Goal: Information Seeking & Learning: Find specific fact

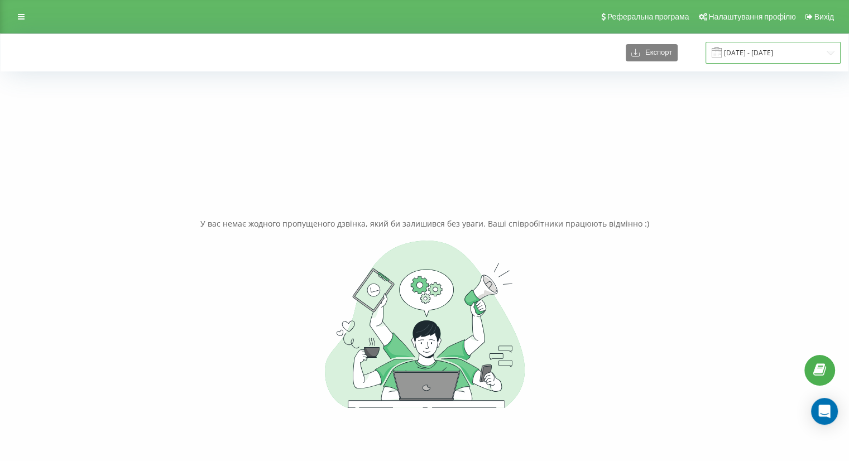
click at [765, 50] on input "20.08.2025 - 22.08.2025" at bounding box center [773, 53] width 135 height 22
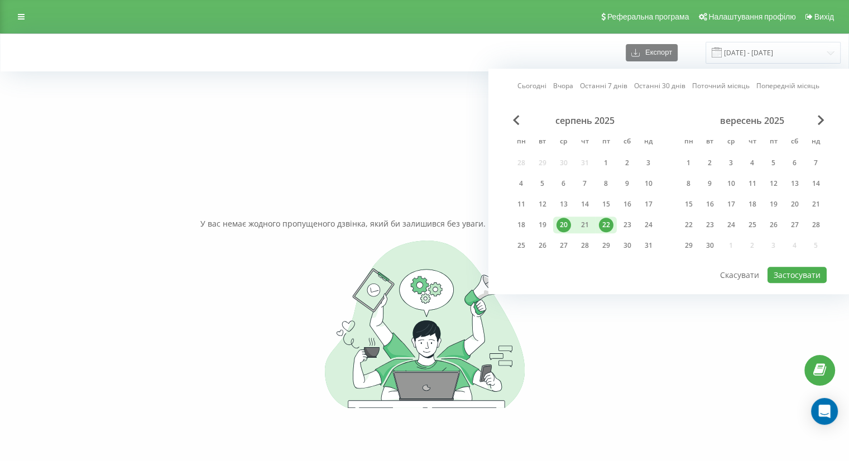
click at [558, 218] on div "20" at bounding box center [564, 225] width 15 height 15
click at [626, 223] on div "23" at bounding box center [627, 225] width 15 height 15
click at [789, 273] on button "Застосувати" at bounding box center [797, 275] width 59 height 16
type input "[DATE] - [DATE]"
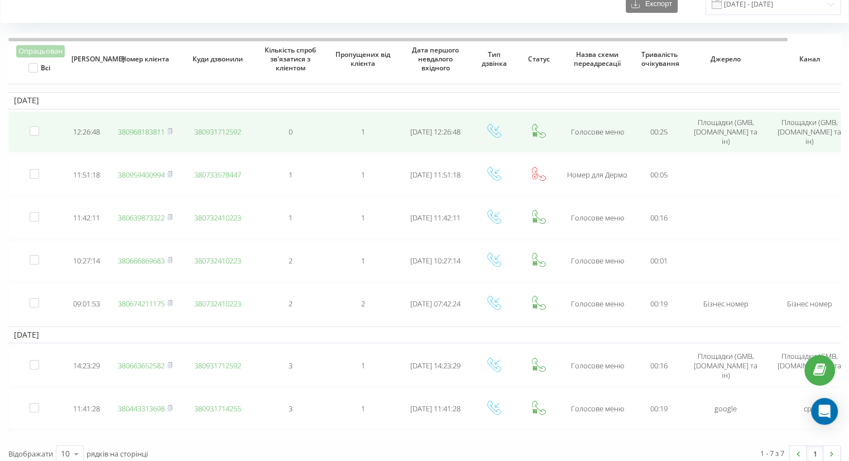
scroll to position [56, 0]
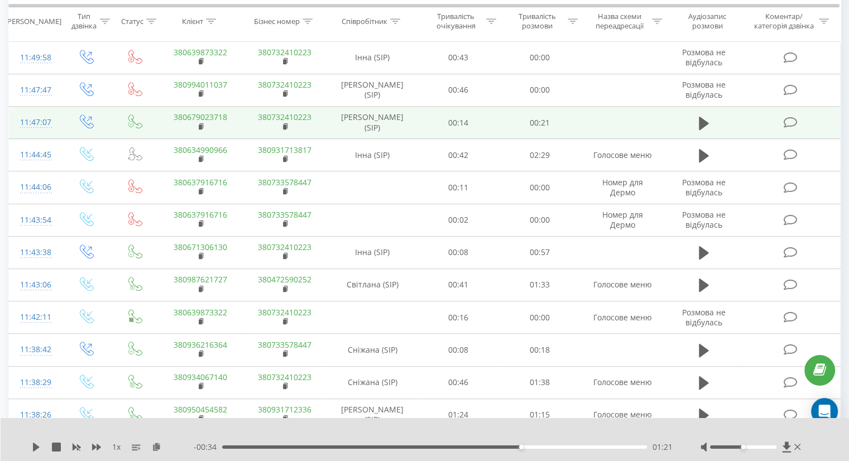
click at [377, 117] on td "Погоріла Валерія Вікторівна (SIP)" at bounding box center [372, 123] width 91 height 32
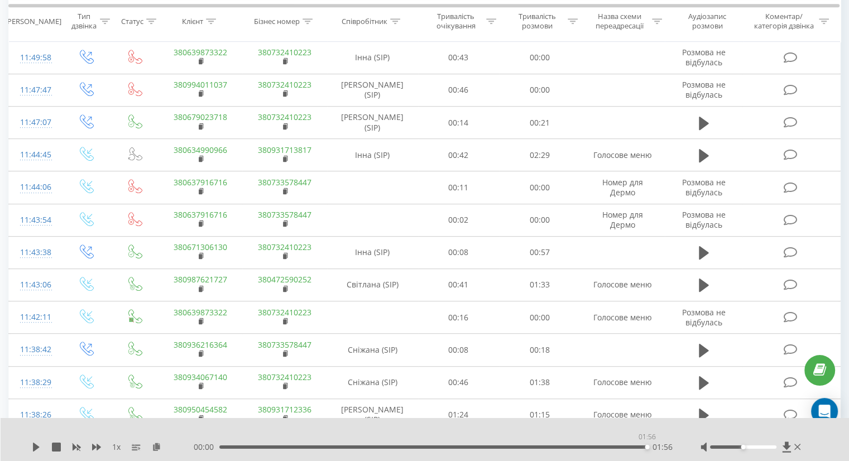
drag, startPoint x: 417, startPoint y: 448, endPoint x: 652, endPoint y: 450, distance: 235.1
click at [652, 450] on div "00:00 01:56 01:56" at bounding box center [433, 447] width 479 height 11
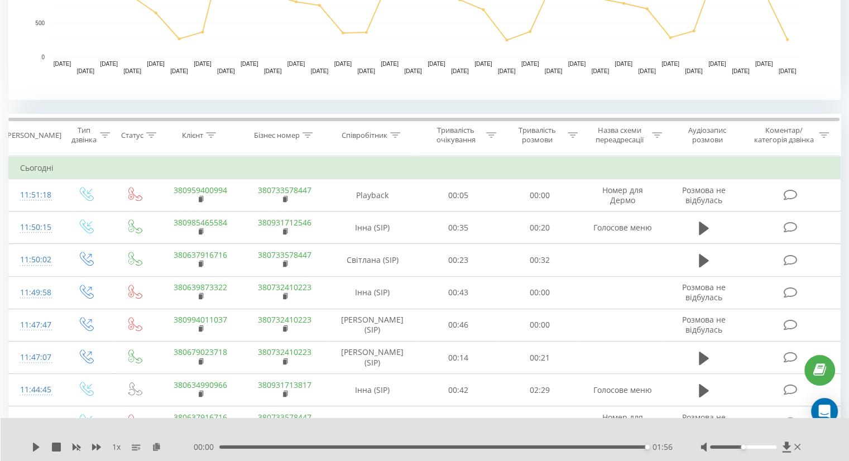
scroll to position [324, 0]
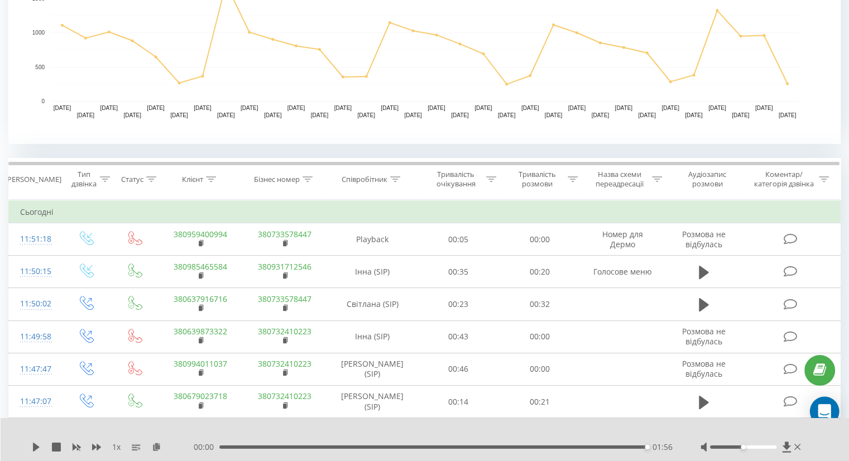
click at [818, 410] on div "Open Intercom Messenger" at bounding box center [825, 412] width 30 height 30
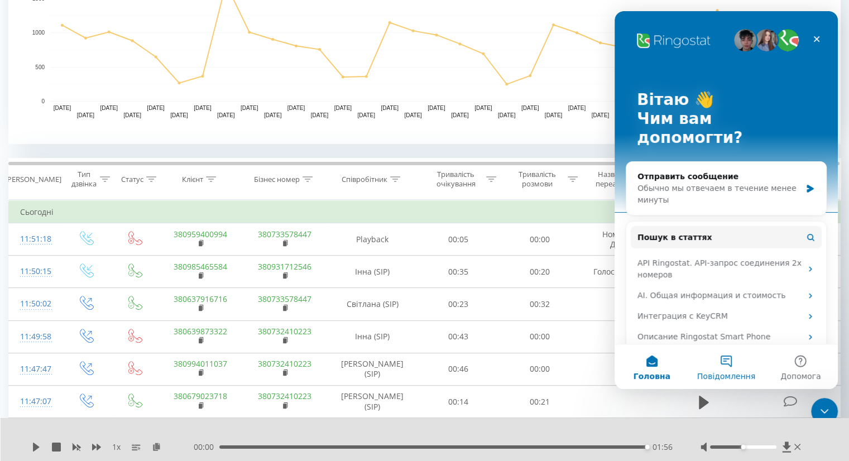
scroll to position [0, 0]
click at [711, 183] on div "Обычно мы отвечаем в течение менее минуты" at bounding box center [720, 194] width 164 height 23
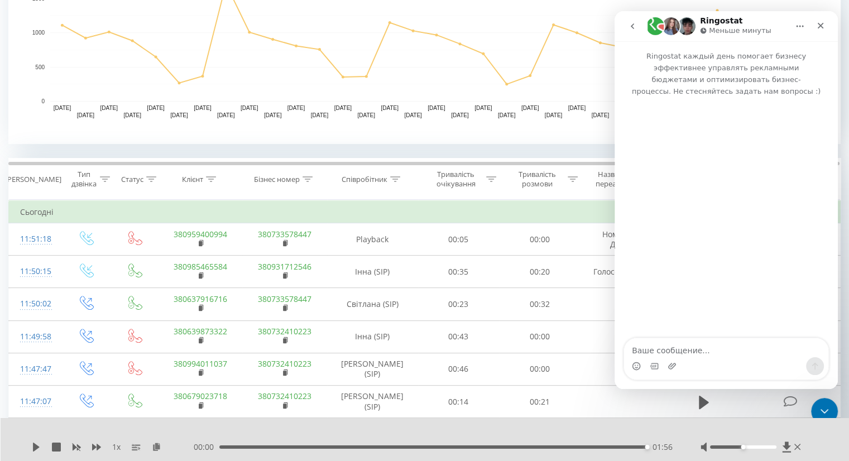
click at [691, 349] on textarea "Ваше сообщение..." at bounding box center [726, 347] width 204 height 19
type textarea "Доброго дня"
type textarea "Пі"
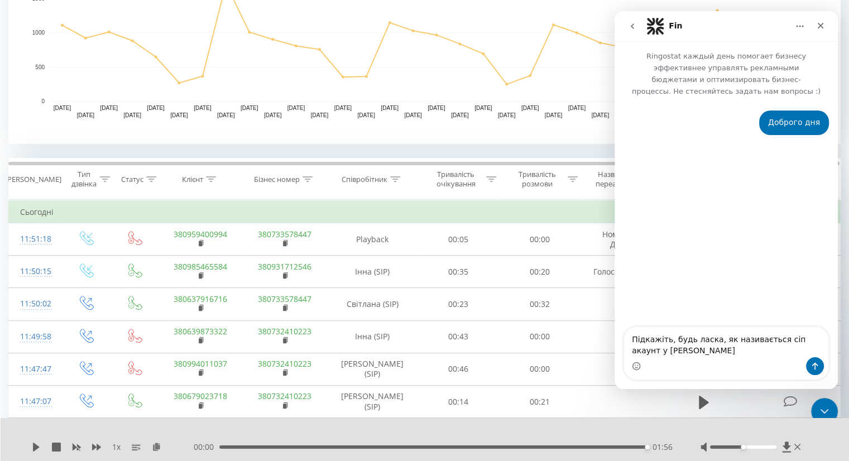
type textarea "Підкажіть, будь ласка, як називається сіп акаунт у Погорілої Вікторії"
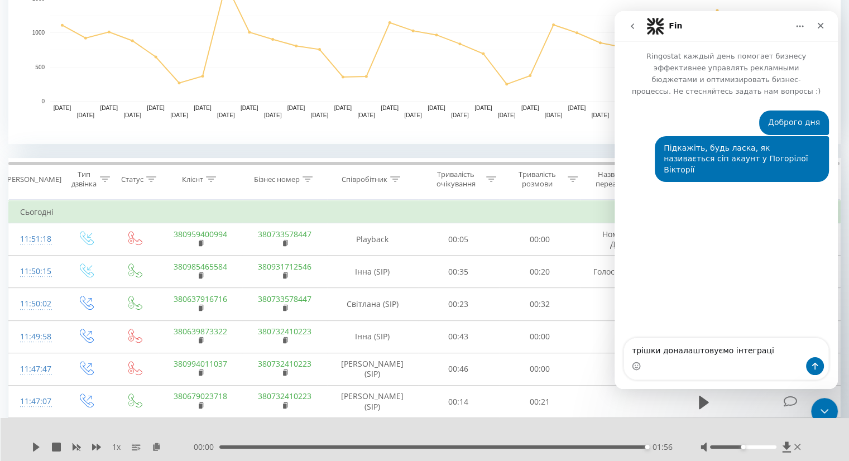
type textarea "трішки доналаштовуємо інтеграцію"
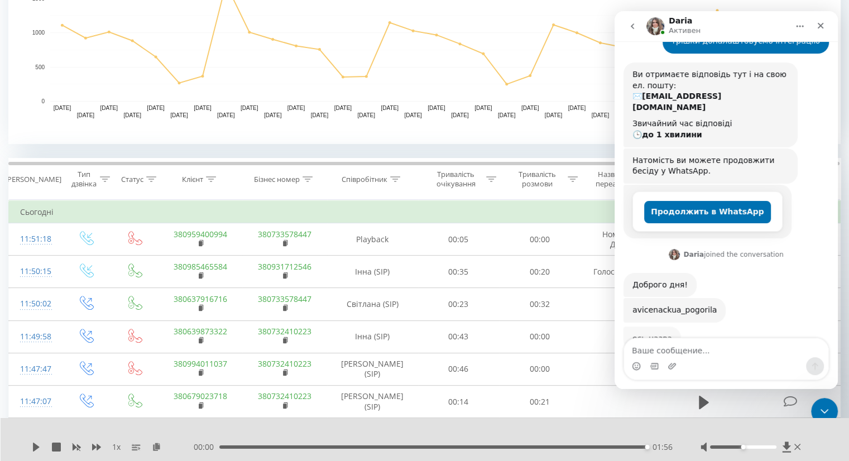
scroll to position [154, 0]
drag, startPoint x: 707, startPoint y: 278, endPoint x: 630, endPoint y: 280, distance: 76.5
click at [630, 299] on div "avicenackua_pogorila Daria • Щойно" at bounding box center [675, 311] width 102 height 25
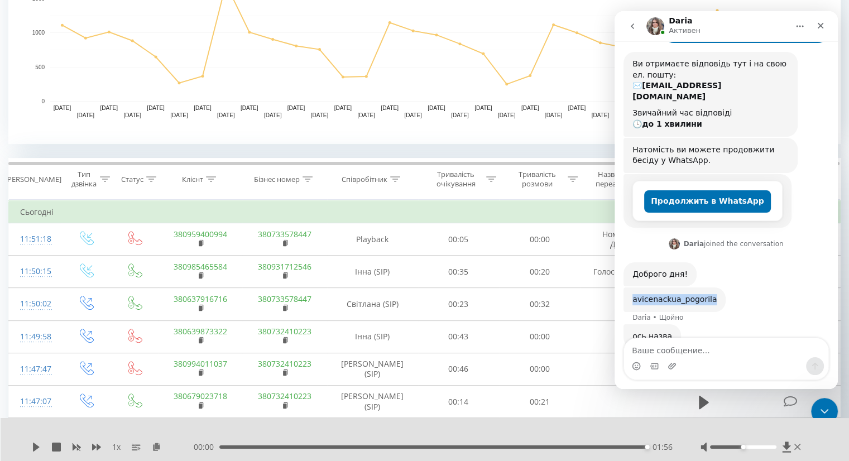
copy div "avicenackua_pogorila"
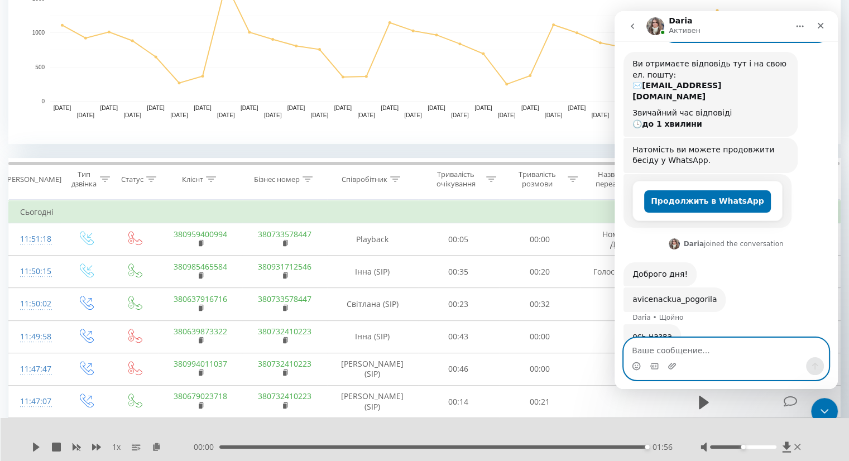
click at [736, 355] on textarea "Ваше сообщение..." at bounding box center [726, 347] width 204 height 19
type textarea "дякую за допомогу"
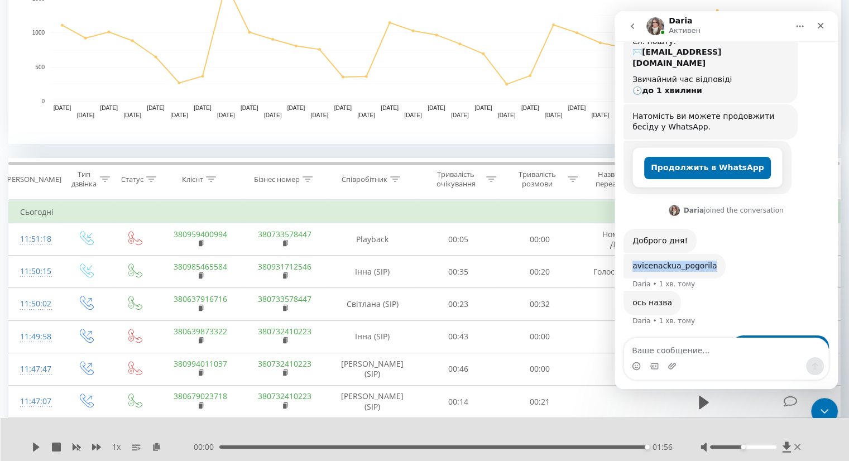
drag, startPoint x: 708, startPoint y: 233, endPoint x: 629, endPoint y: 238, distance: 79.4
click at [629, 254] on div "avicenackua_pogorila Daria • 1 хв. тому" at bounding box center [675, 266] width 102 height 25
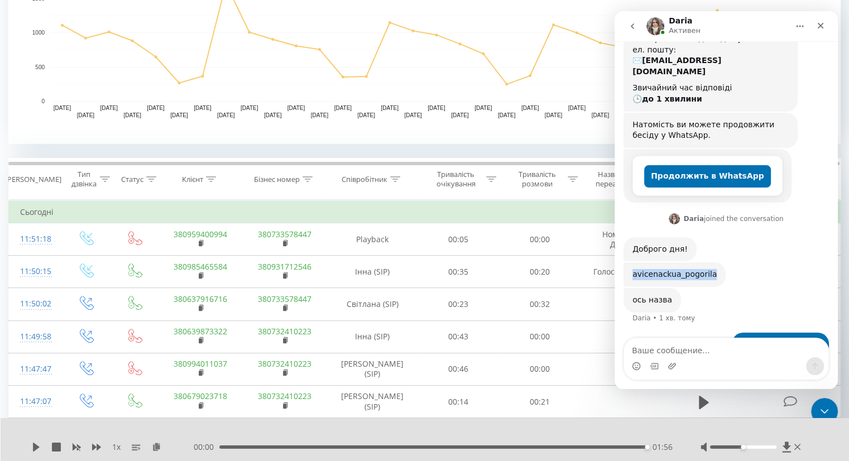
scroll to position [187, 0]
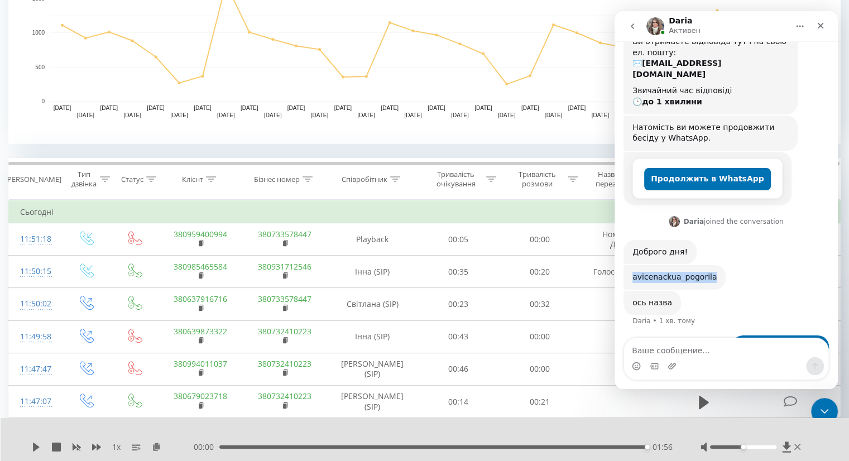
copy div "avicenackua_pogorila"
click at [822, 23] on icon "Закрити" at bounding box center [821, 26] width 6 height 6
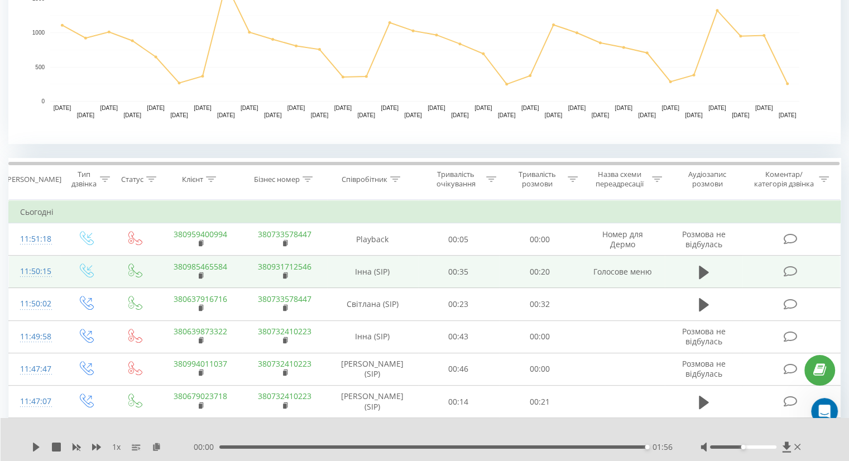
scroll to position [231, 0]
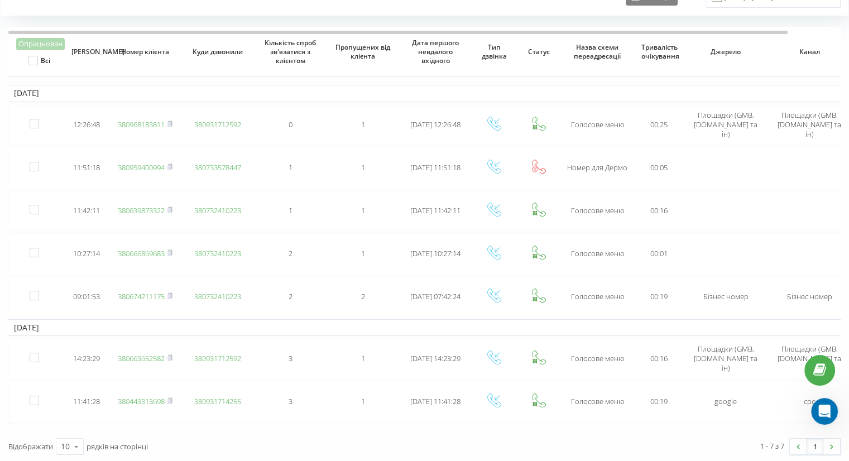
scroll to position [56, 0]
click at [822, 411] on icon "Відкрити програму для спілкування Intercom" at bounding box center [823, 409] width 8 height 9
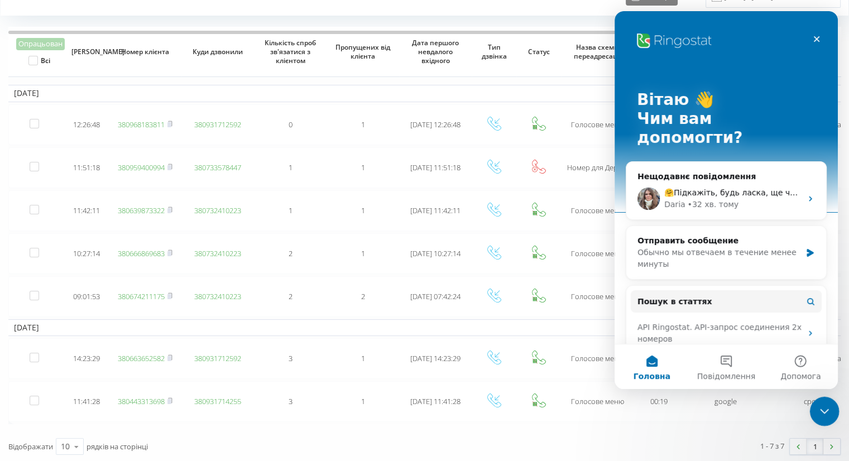
scroll to position [0, 0]
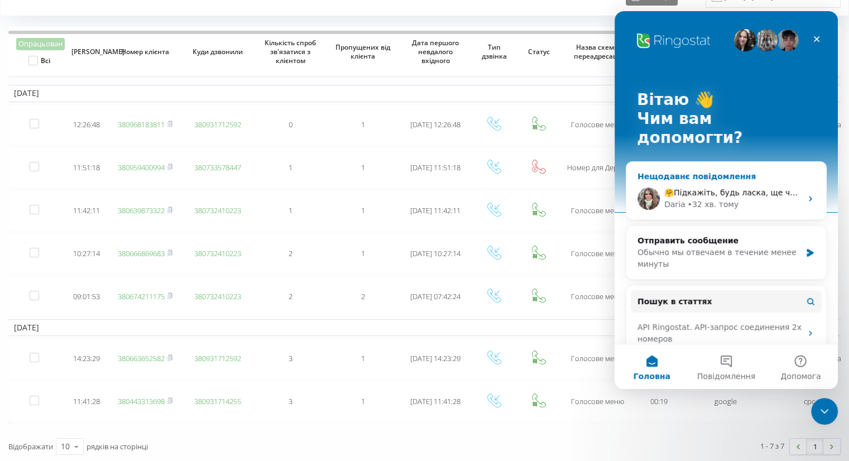
click at [758, 199] on div "Daria • 32 хв. тому" at bounding box center [732, 205] width 137 height 12
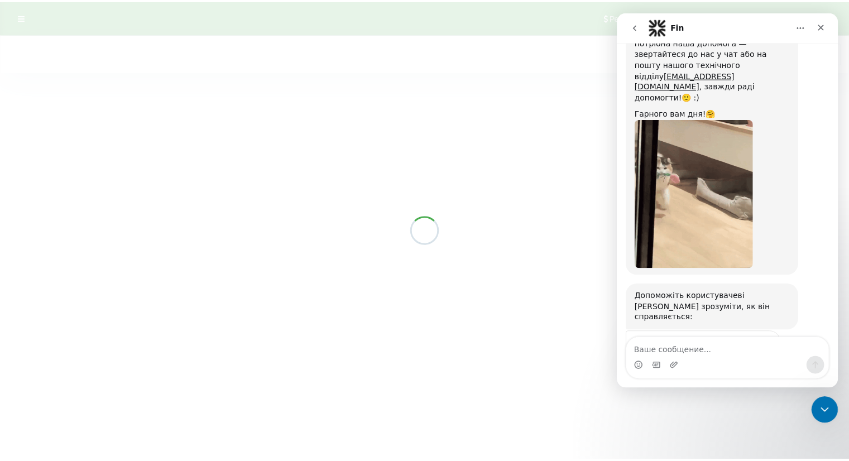
scroll to position [566, 0]
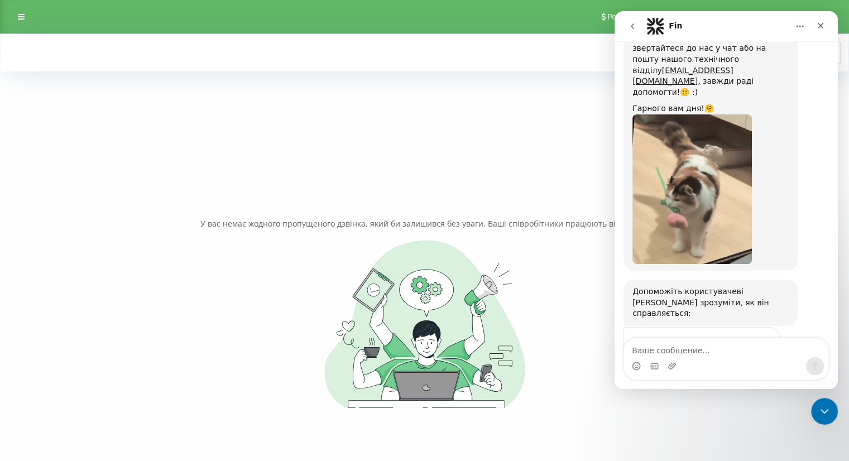
click at [733, 358] on span "Добре" at bounding box center [728, 368] width 20 height 20
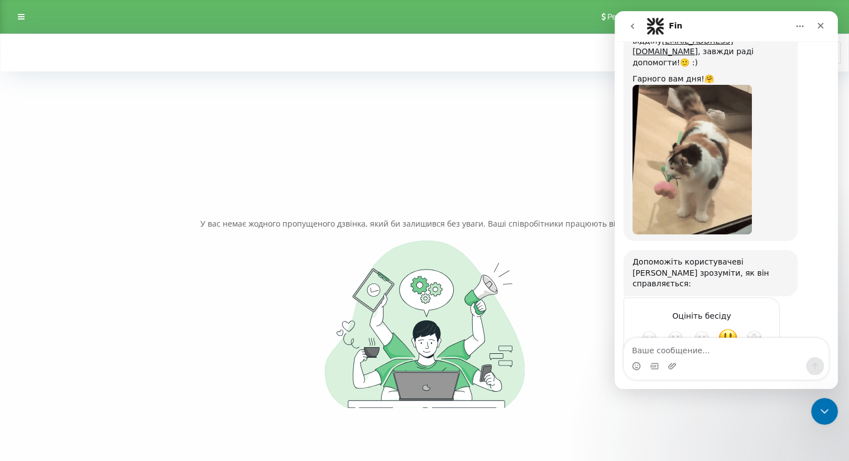
scroll to position [596, 0]
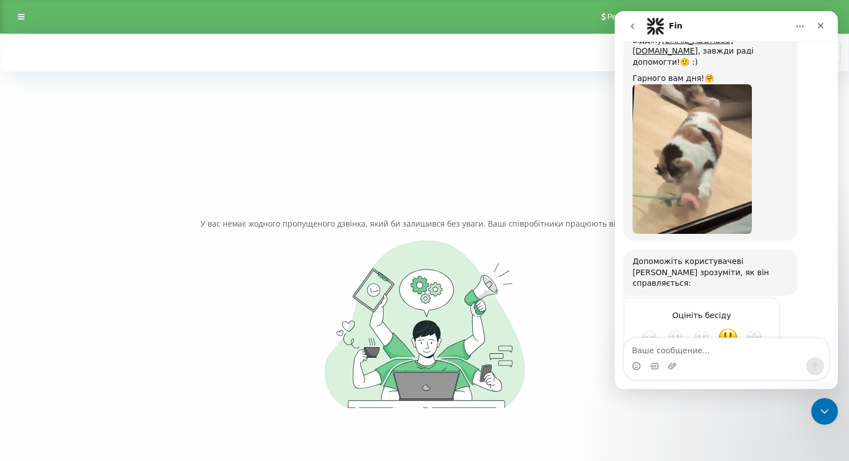
click at [760, 367] on div "Надіслати" at bounding box center [760, 378] width 22 height 22
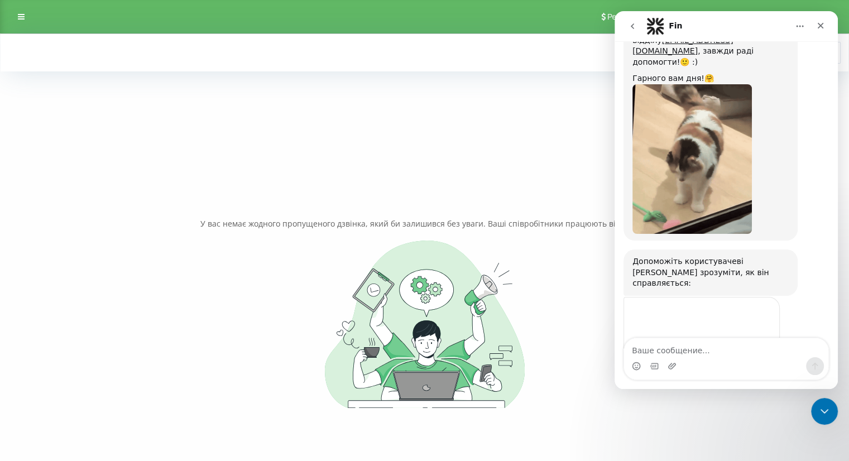
scroll to position [553, 0]
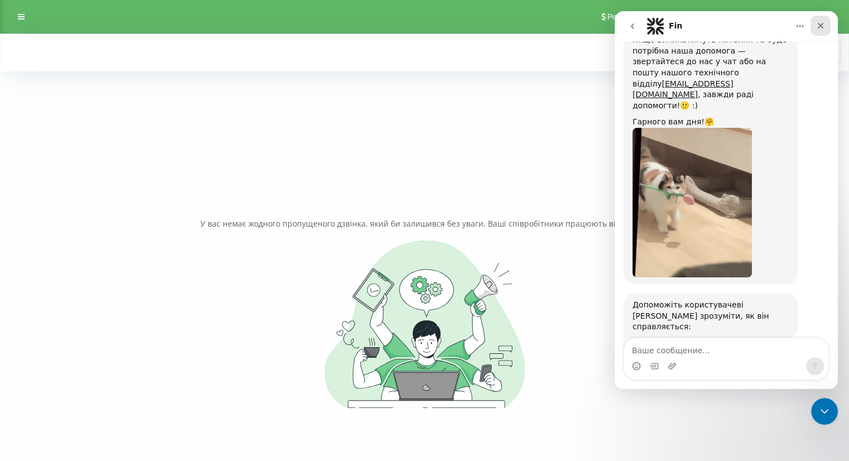
click at [821, 27] on icon "Закрити" at bounding box center [821, 26] width 6 height 6
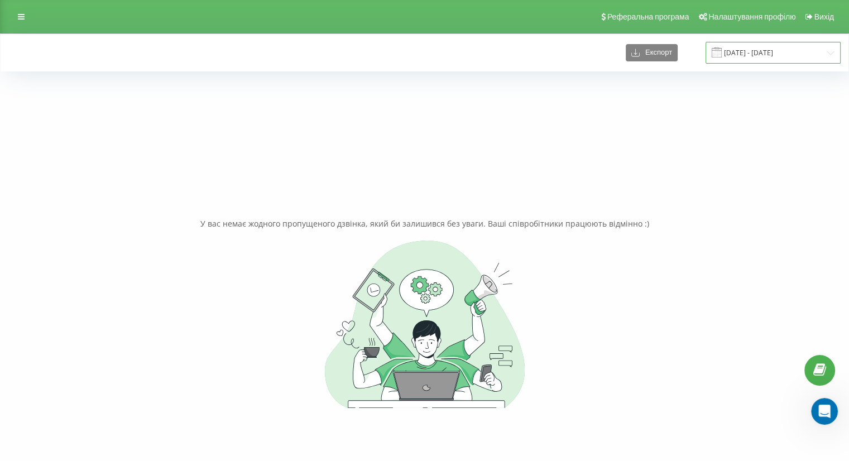
click at [740, 52] on input "20.08.2025 - 23.08.2025" at bounding box center [773, 53] width 135 height 22
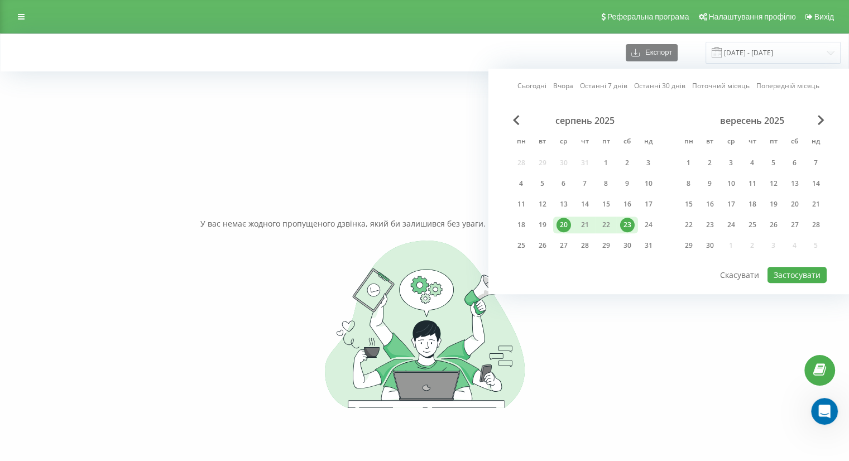
click at [561, 223] on div "20" at bounding box center [564, 225] width 15 height 15
click at [644, 223] on div "24" at bounding box center [649, 225] width 15 height 15
drag, startPoint x: 801, startPoint y: 273, endPoint x: 849, endPoint y: 261, distance: 49.4
click at [802, 273] on button "Застосувати" at bounding box center [797, 275] width 59 height 16
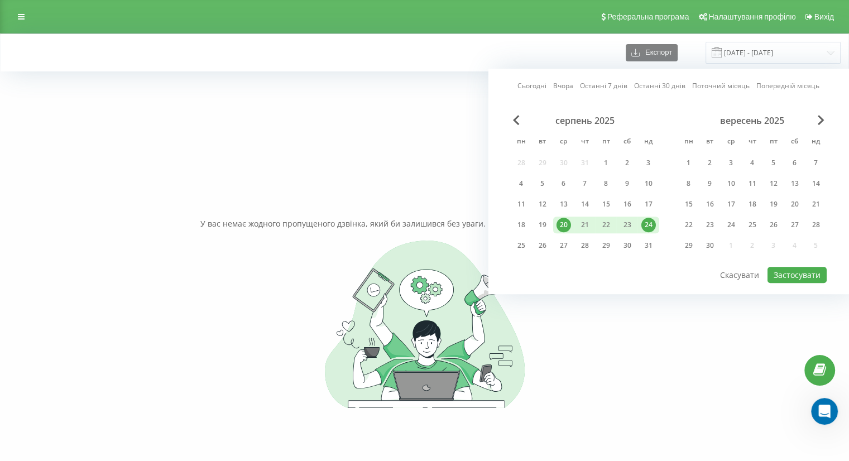
type input "[DATE] - [DATE]"
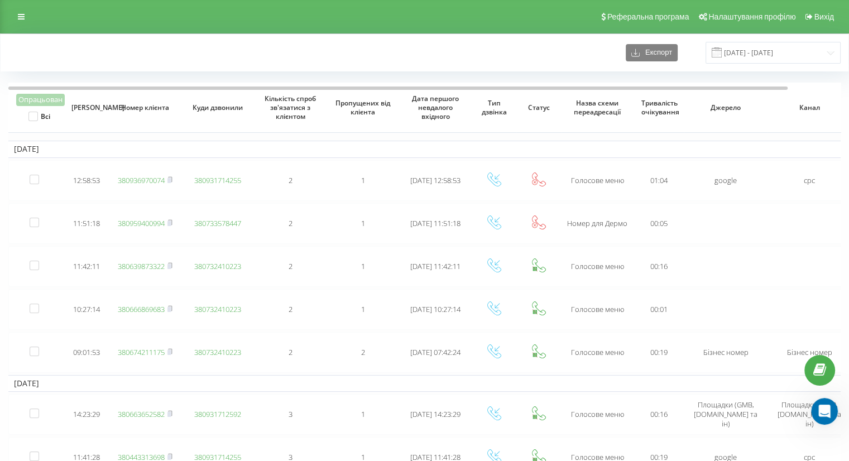
click at [610, 69] on div "Експорт 20.08.2025 - 24.08.2025" at bounding box center [425, 52] width 848 height 37
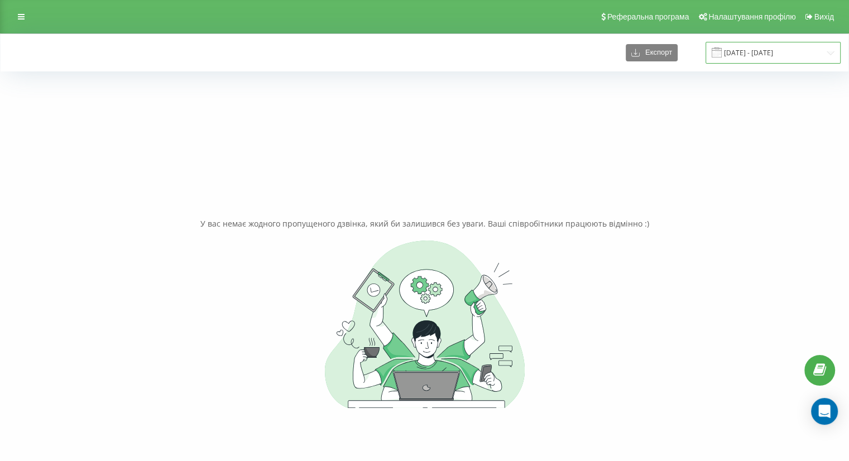
click at [787, 53] on input "[DATE] - [DATE]" at bounding box center [773, 53] width 135 height 22
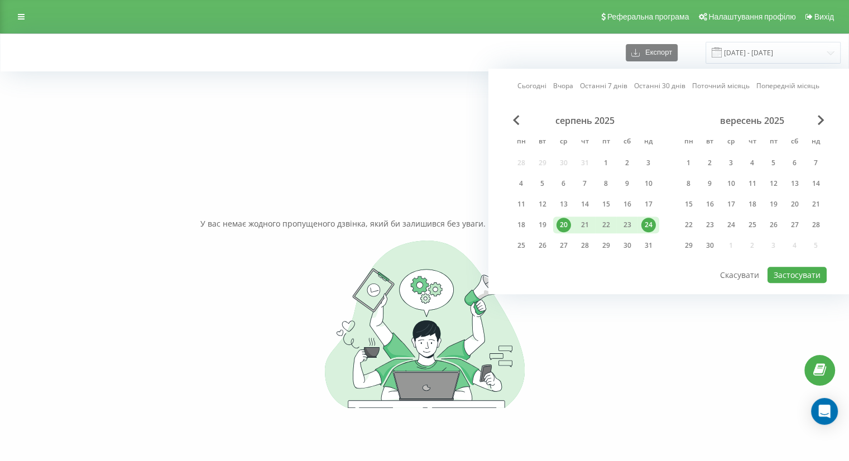
click at [565, 223] on div "20" at bounding box center [564, 225] width 15 height 15
click at [630, 224] on div "23" at bounding box center [627, 225] width 15 height 15
click at [789, 275] on button "Застосувати" at bounding box center [797, 275] width 59 height 16
type input "[DATE] - [DATE]"
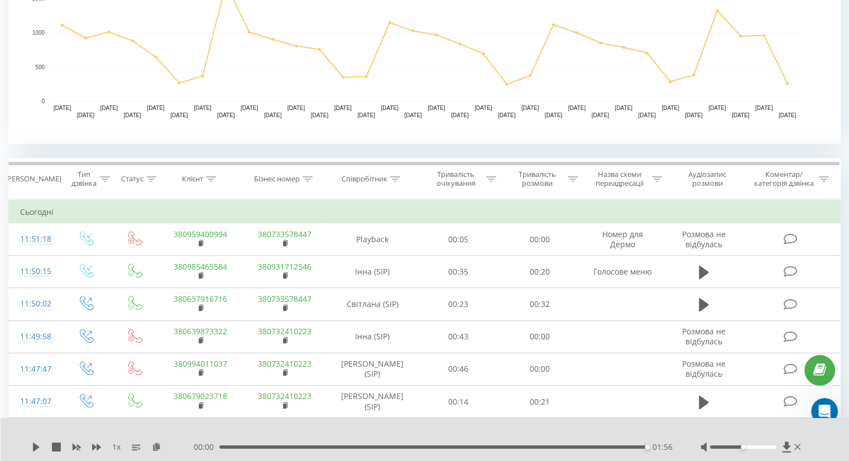
scroll to position [1, 0]
